Goal: Information Seeking & Learning: Compare options

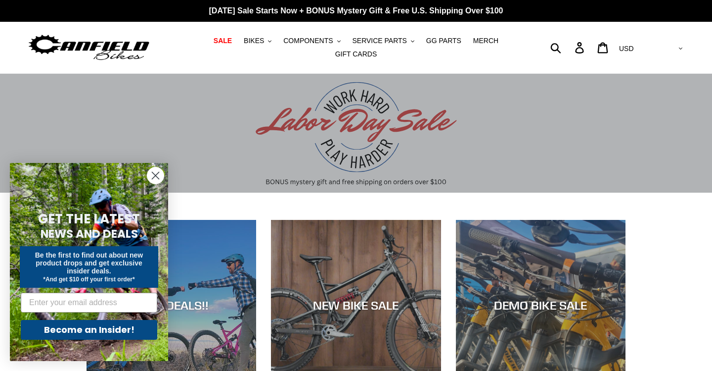
scroll to position [91, 0]
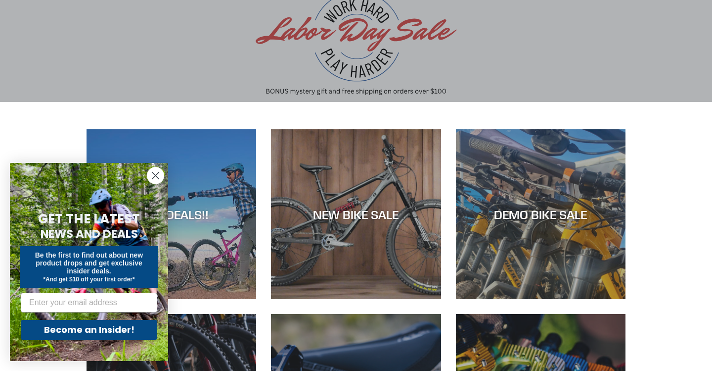
click at [152, 171] on circle "Close dialog" at bounding box center [155, 175] width 16 height 16
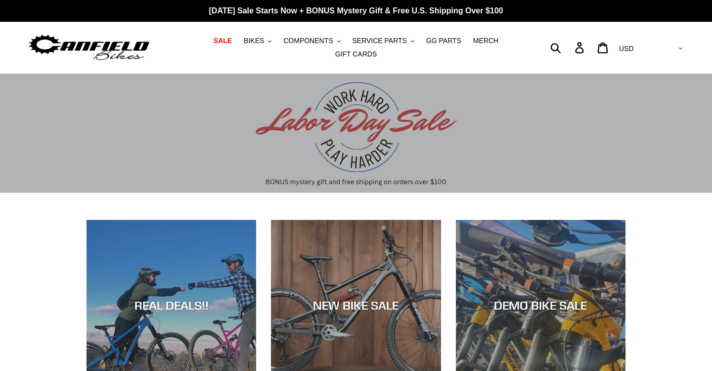
scroll to position [0, 0]
click at [258, 43] on span "BIKES" at bounding box center [254, 41] width 20 height 8
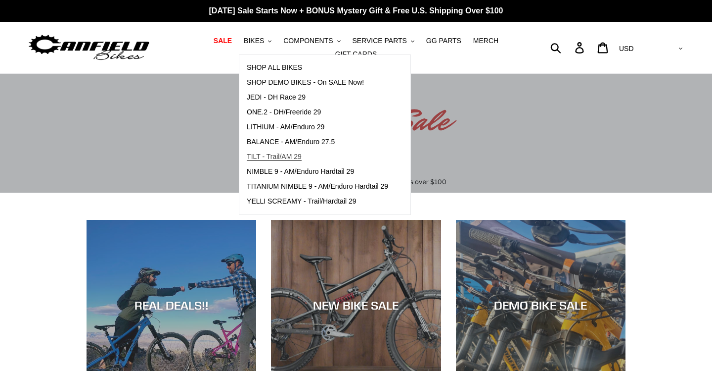
click at [267, 153] on span "TILT - Trail/AM 29" at bounding box center [274, 156] width 55 height 8
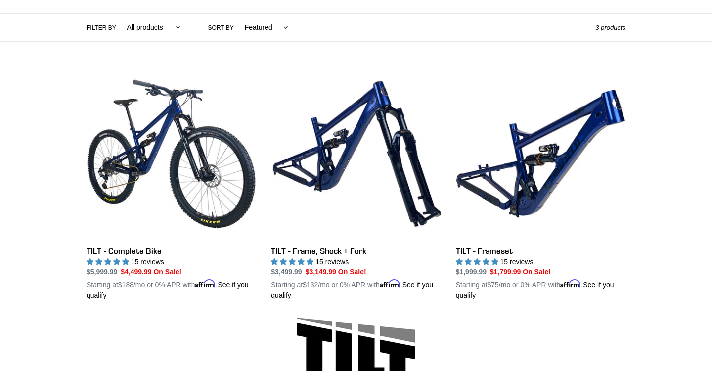
scroll to position [230, 0]
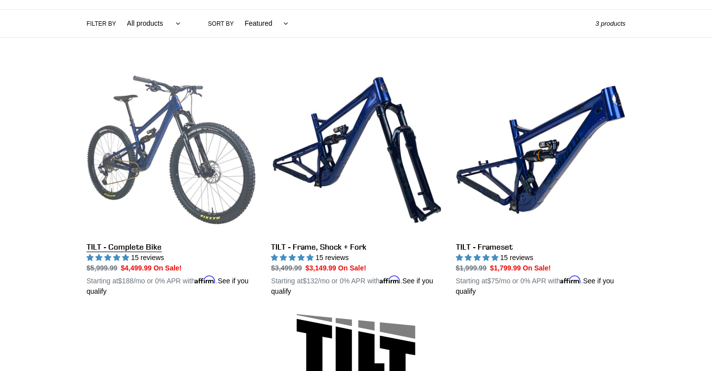
click at [157, 142] on link "TILT - Complete Bike" at bounding box center [172, 181] width 170 height 232
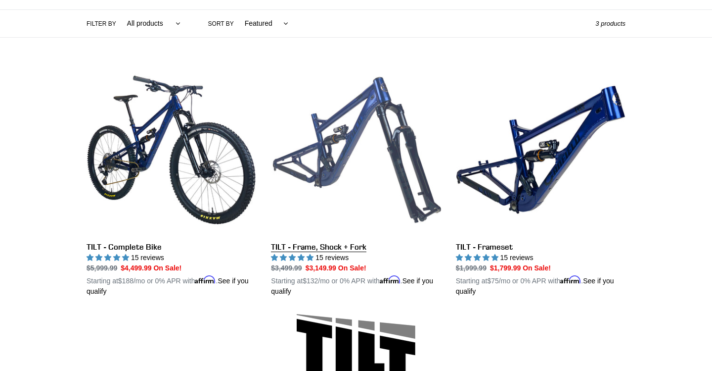
click at [317, 125] on link "TILT - Frame, Shock + Fork" at bounding box center [356, 181] width 170 height 232
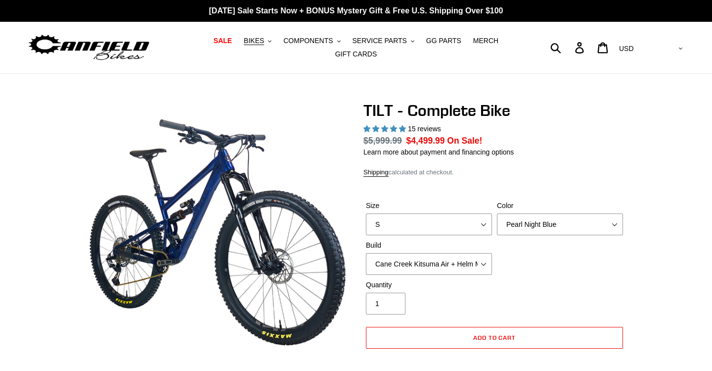
select select "highest-rating"
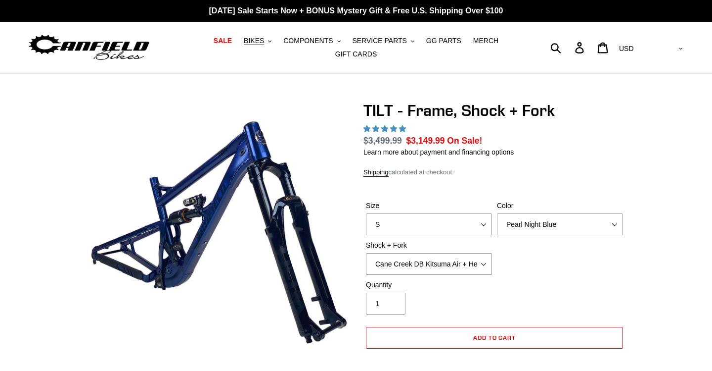
select select "highest-rating"
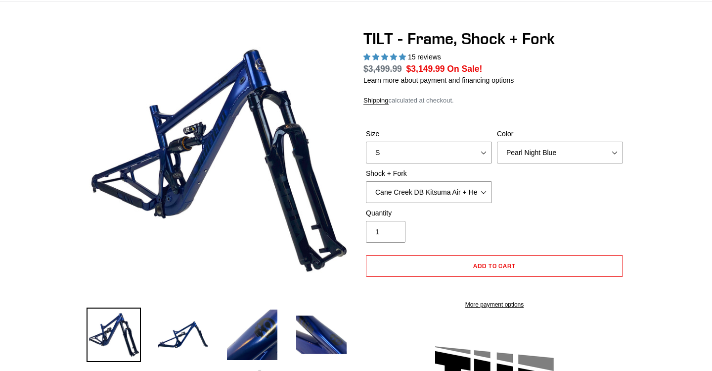
scroll to position [72, 0]
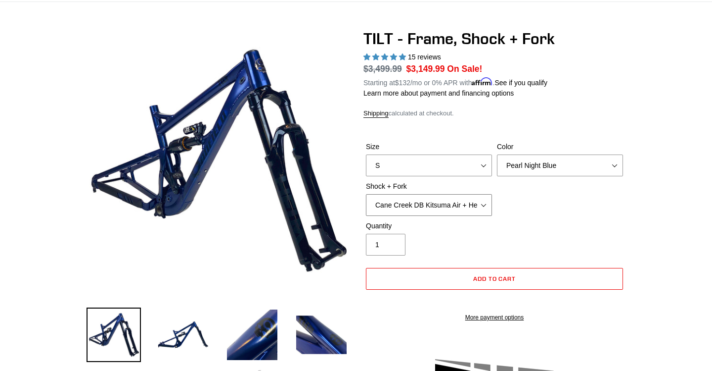
select select "Fox Float X + Fox 36 Grip X Factory 150mm"
select select "L"
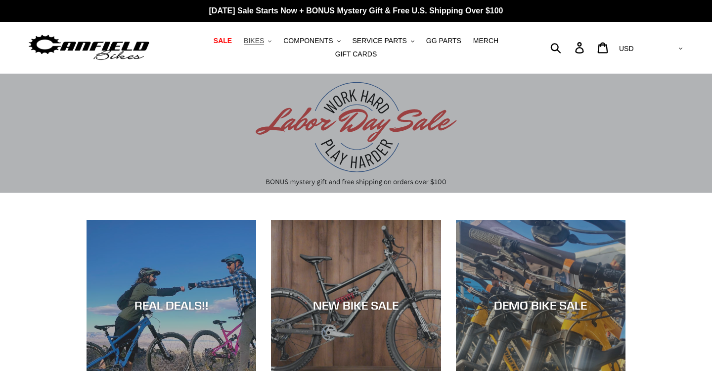
click at [257, 41] on span "BIKES" at bounding box center [254, 41] width 20 height 8
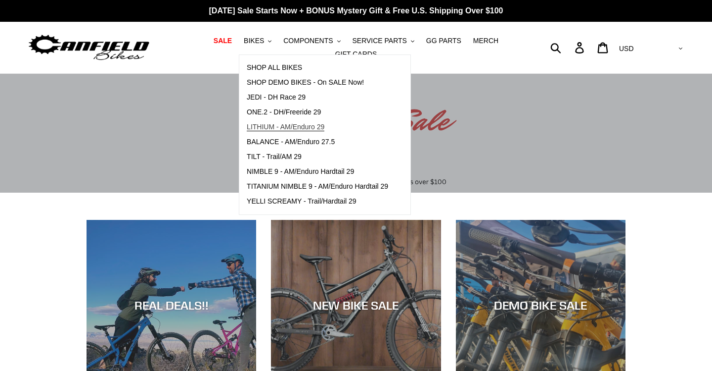
click at [285, 125] on span "LITHIUM - AM/Enduro 29" at bounding box center [286, 127] width 78 height 8
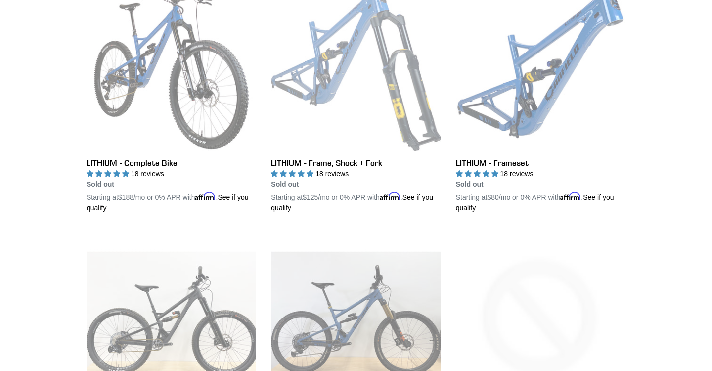
scroll to position [313, 0]
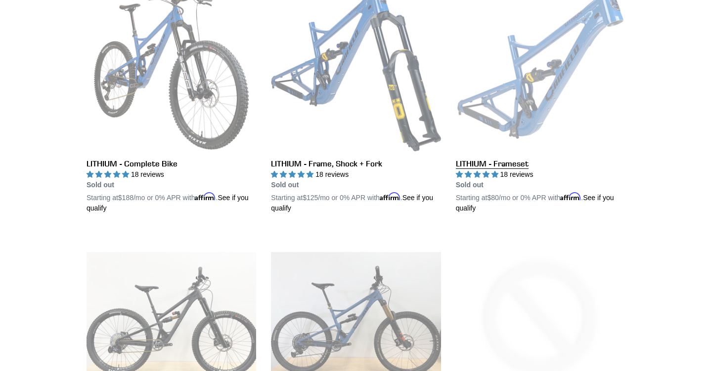
click at [519, 118] on link "LITHIUM - Frameset" at bounding box center [541, 98] width 170 height 232
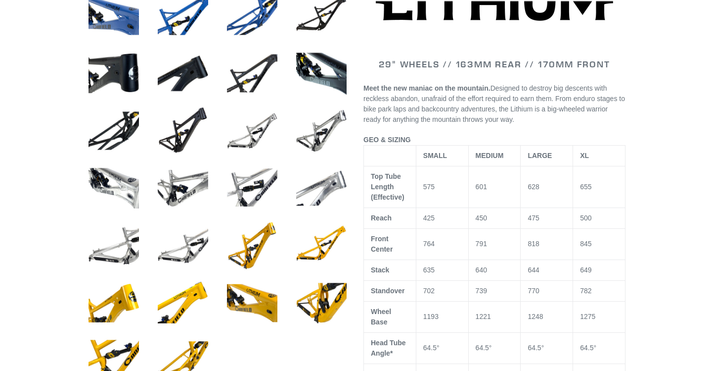
select select "highest-rating"
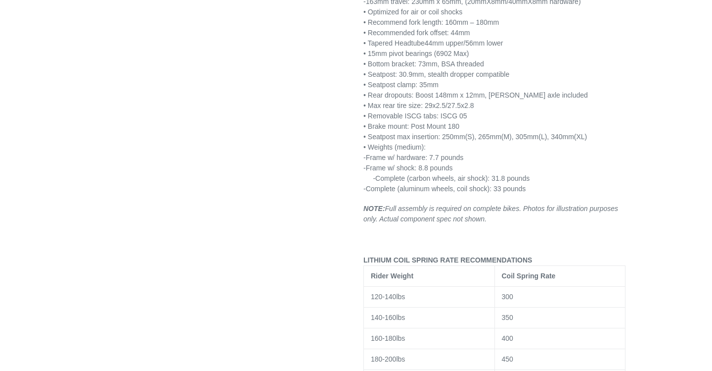
scroll to position [1379, 0]
